Goal: Transaction & Acquisition: Book appointment/travel/reservation

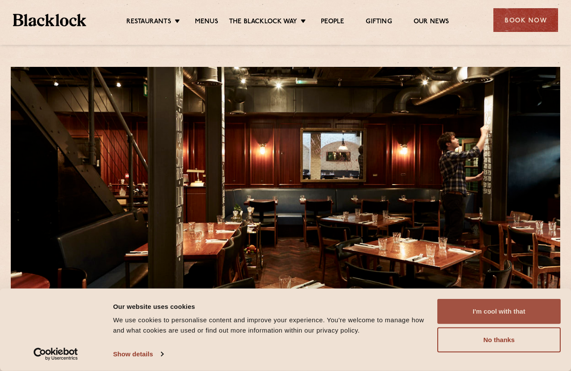
click at [484, 307] on button "I'm cool with that" at bounding box center [498, 311] width 123 height 25
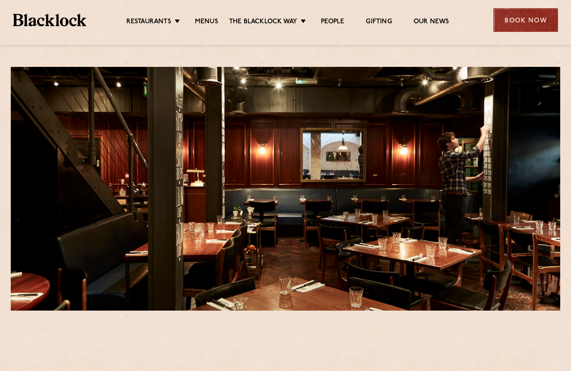
click at [521, 30] on div "Book Now" at bounding box center [525, 20] width 65 height 24
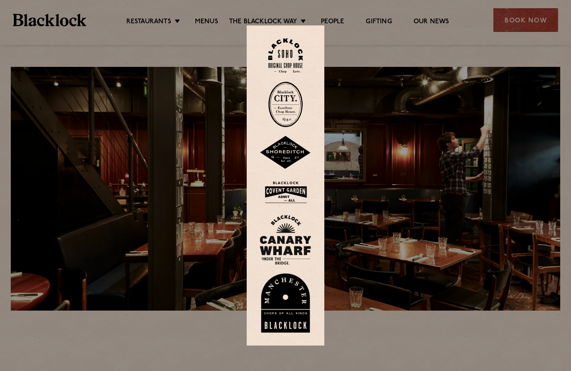
click at [295, 48] on img at bounding box center [285, 55] width 34 height 35
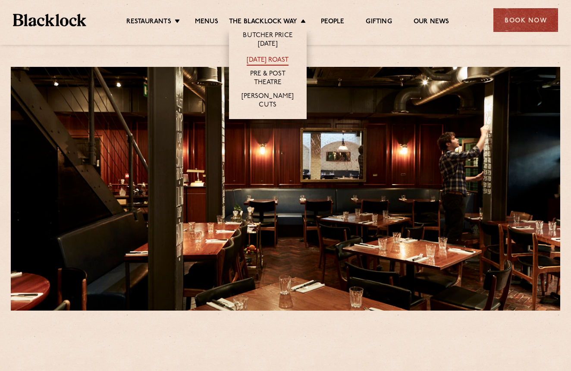
click at [276, 61] on link "[DATE] Roast" at bounding box center [268, 60] width 42 height 9
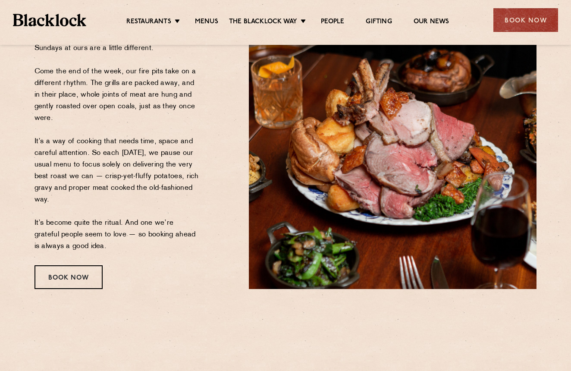
scroll to position [127, 0]
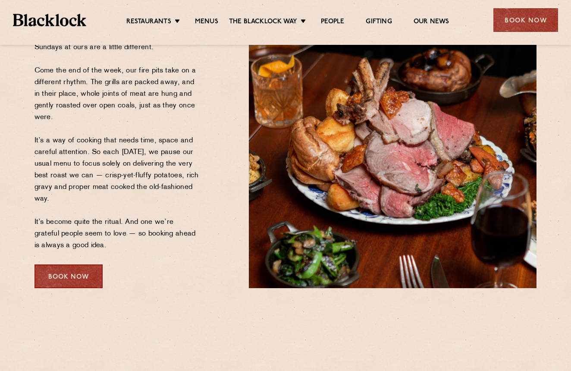
click at [76, 275] on div "Book Now" at bounding box center [68, 276] width 68 height 24
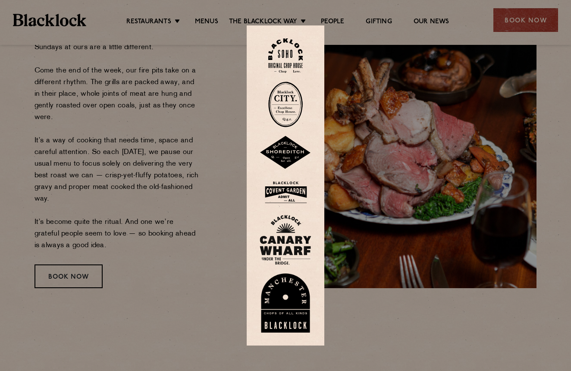
click at [287, 59] on img at bounding box center [285, 55] width 34 height 35
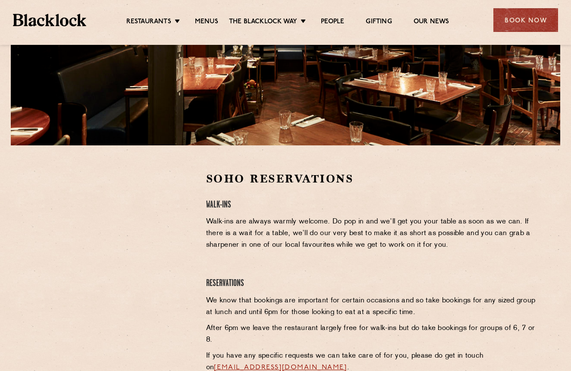
scroll to position [166, 0]
